Goal: Find contact information: Find contact information

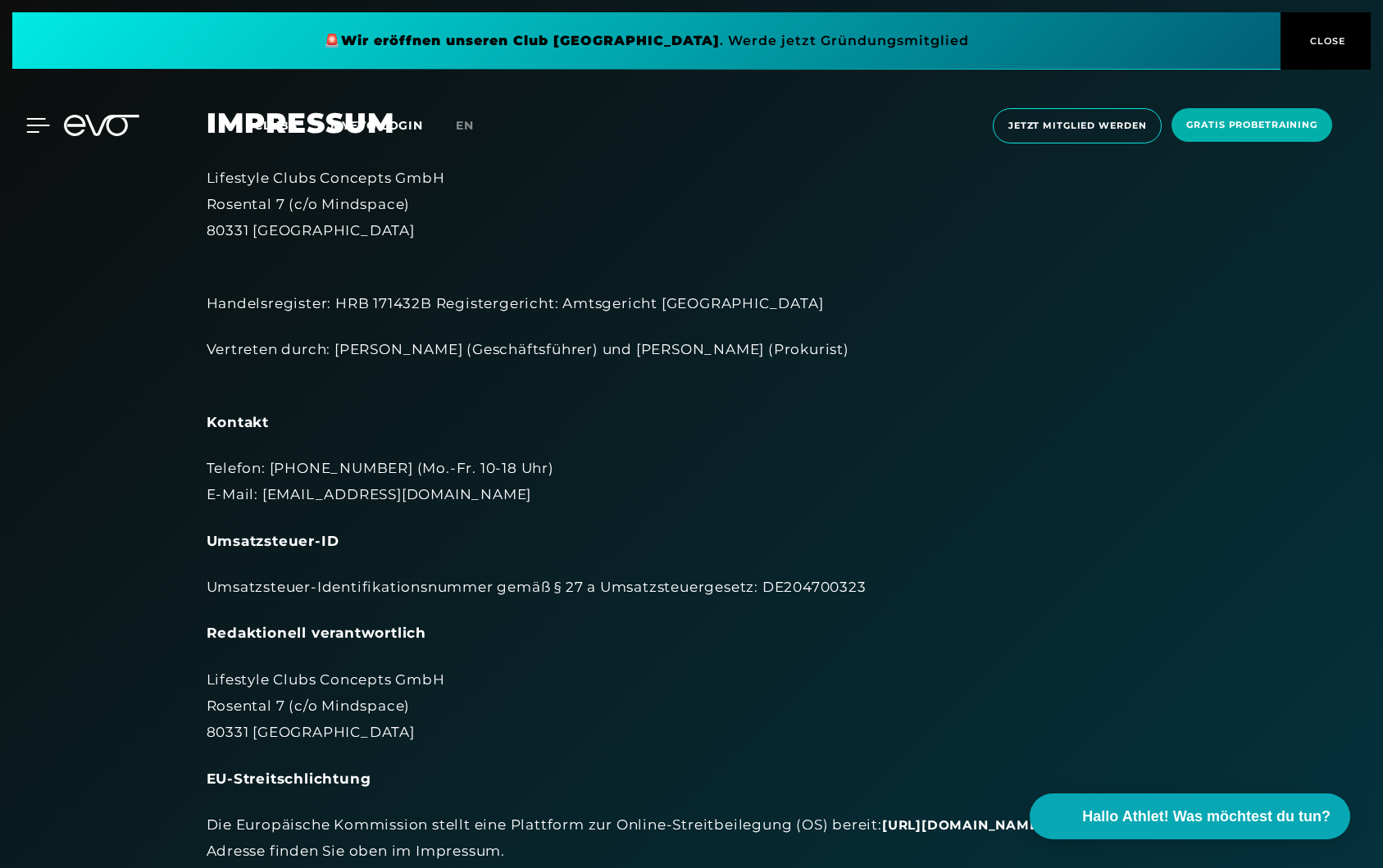
click at [34, 122] on icon at bounding box center [38, 125] width 24 height 15
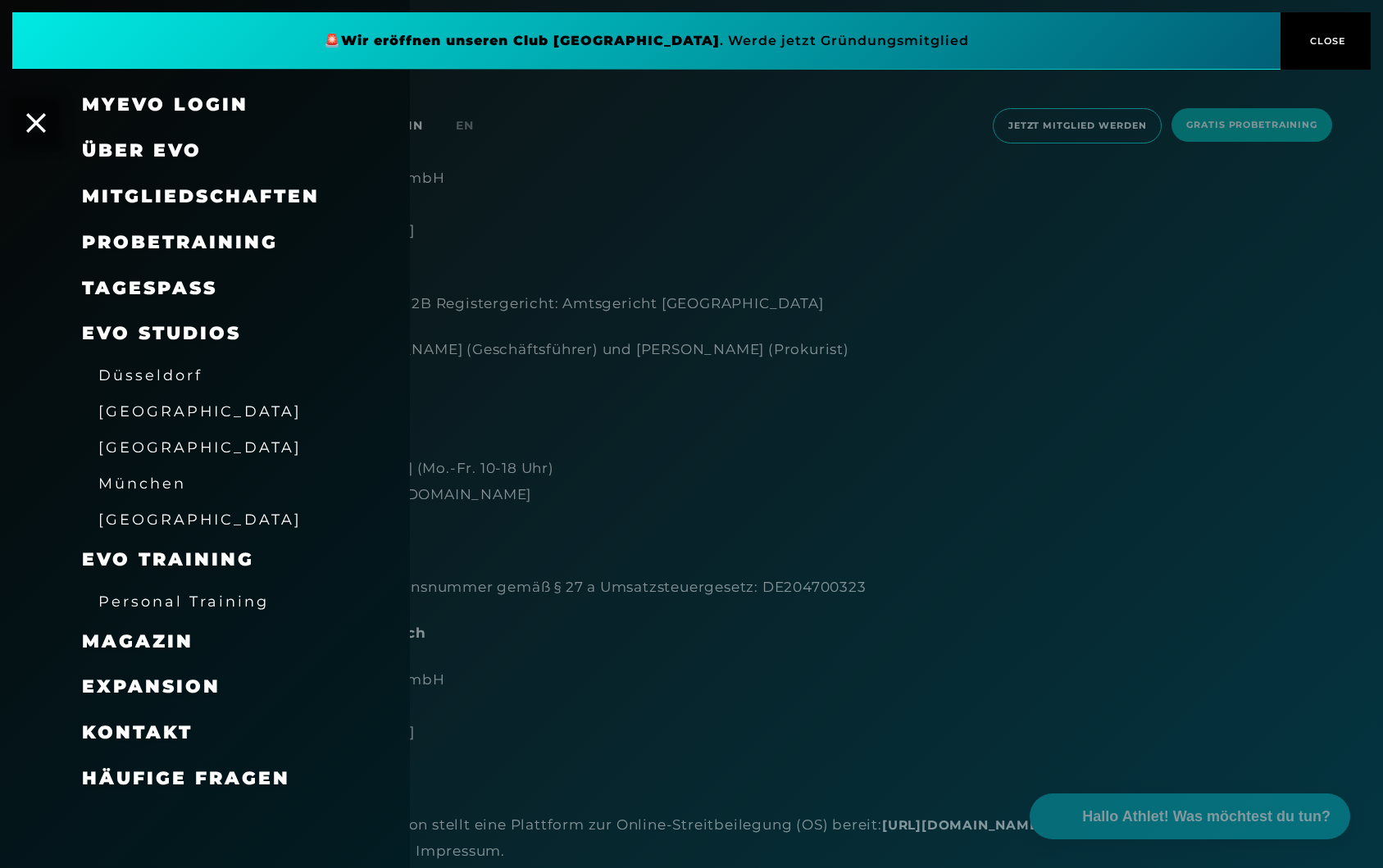
click at [225, 194] on span "Mitgliedschaften" at bounding box center [201, 196] width 237 height 23
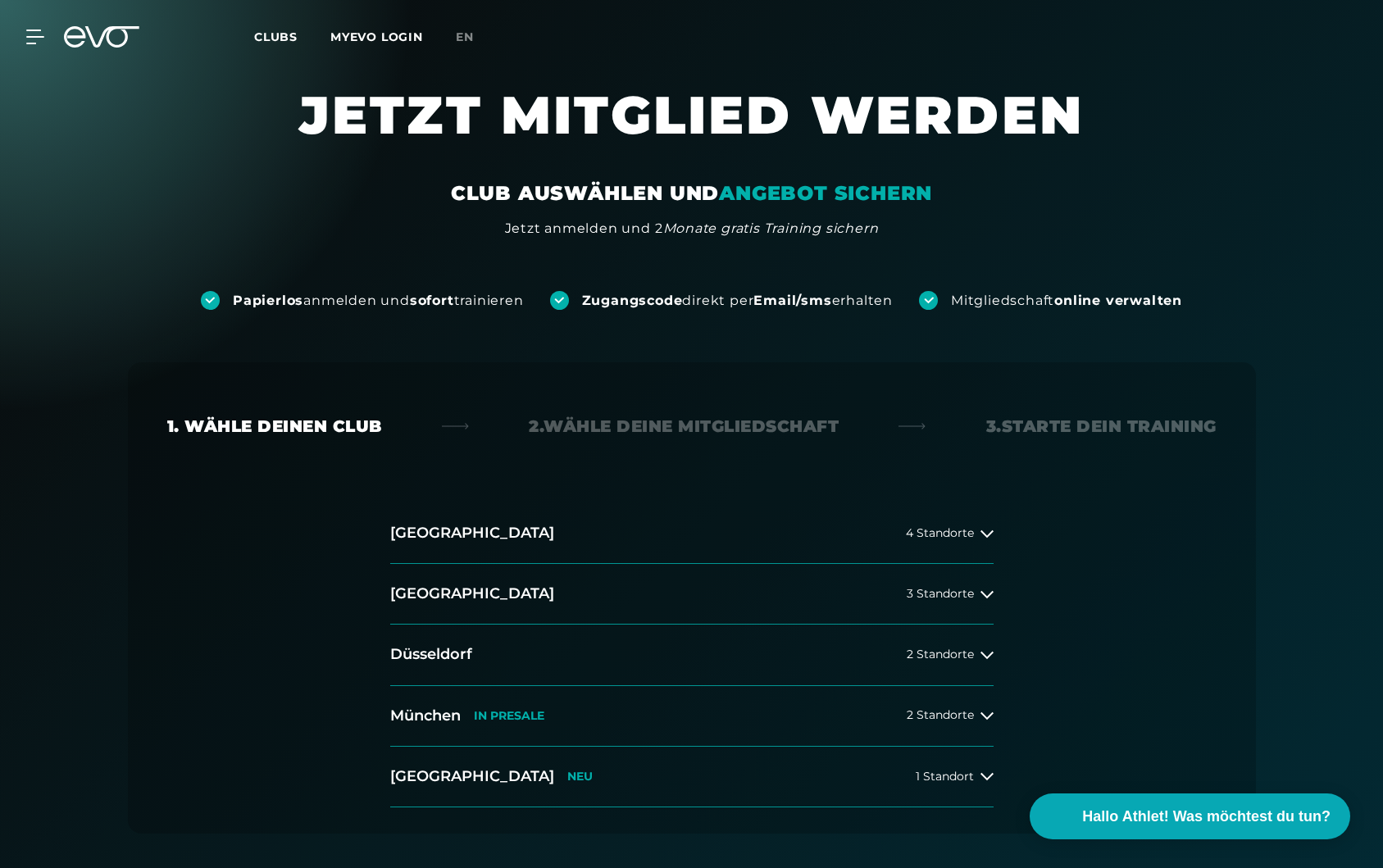
click at [363, 34] on link "MYEVO LOGIN" at bounding box center [377, 36] width 92 height 15
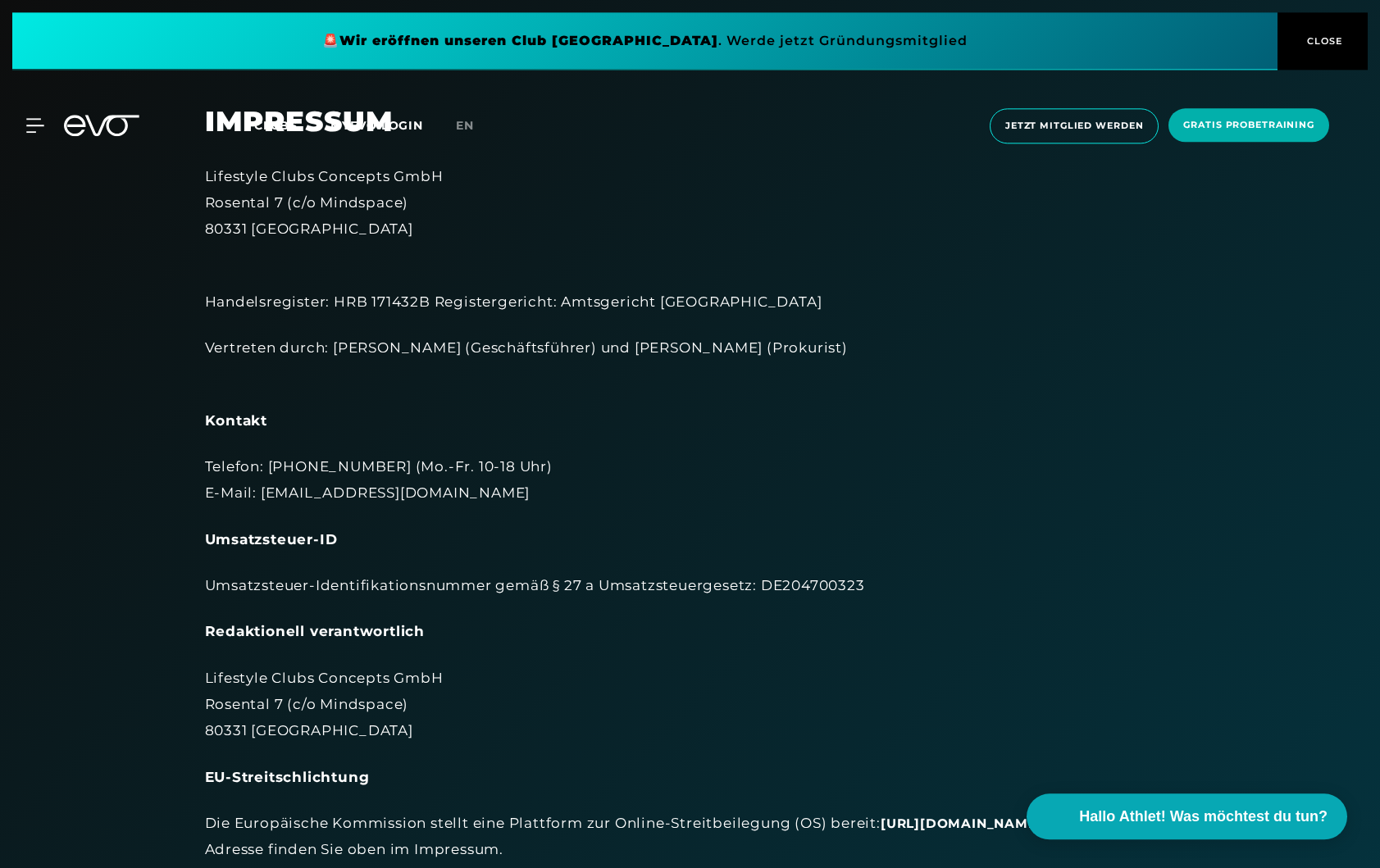
scroll to position [3, 0]
click at [1216, 814] on span "Hallo Athlet! Was möchtest du tun?" at bounding box center [1204, 816] width 261 height 23
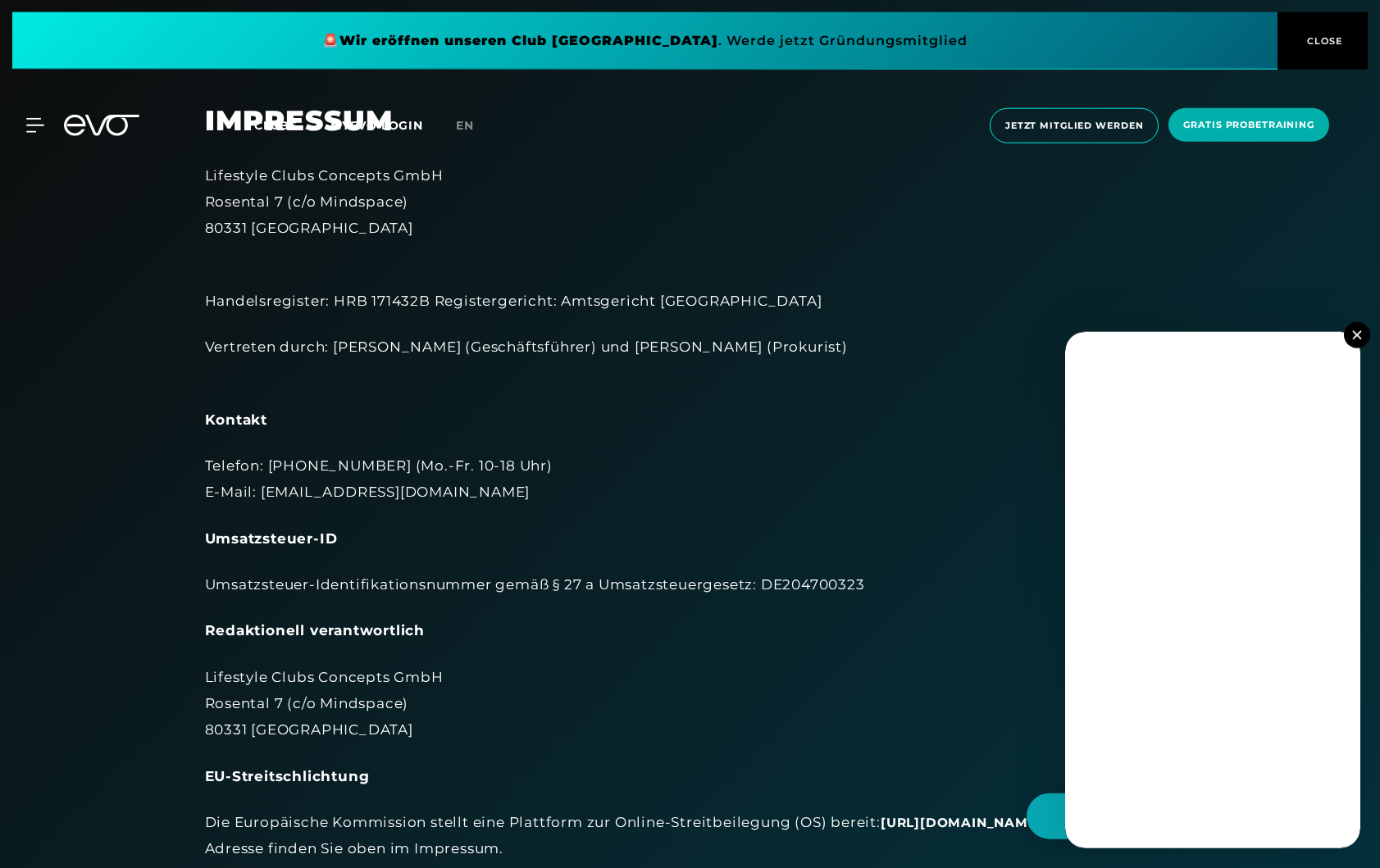
click at [281, 489] on div "Telefon: [PHONE_NUMBER] (Mo.-Fr. 10-18 Uhr) E-Mail: [EMAIL_ADDRESS][DOMAIN_NAME]" at bounding box center [690, 479] width 971 height 53
drag, startPoint x: 253, startPoint y: 490, endPoint x: 403, endPoint y: 505, distance: 150.7
click at [403, 505] on div "Telefon: [PHONE_NUMBER] (Mo.-Fr. 10-18 Uhr) E-Mail: [EMAIL_ADDRESS][DOMAIN_NAME]" at bounding box center [690, 479] width 971 height 53
copy div ": [EMAIL_ADDRESS][DOMAIN_NAME]"
